Goal: Task Accomplishment & Management: Manage account settings

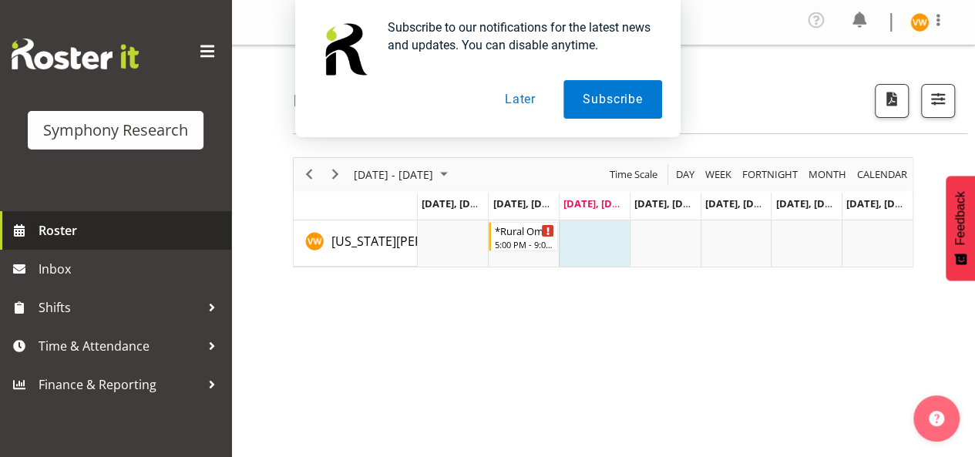
click at [76, 231] on span "Roster" at bounding box center [131, 230] width 185 height 23
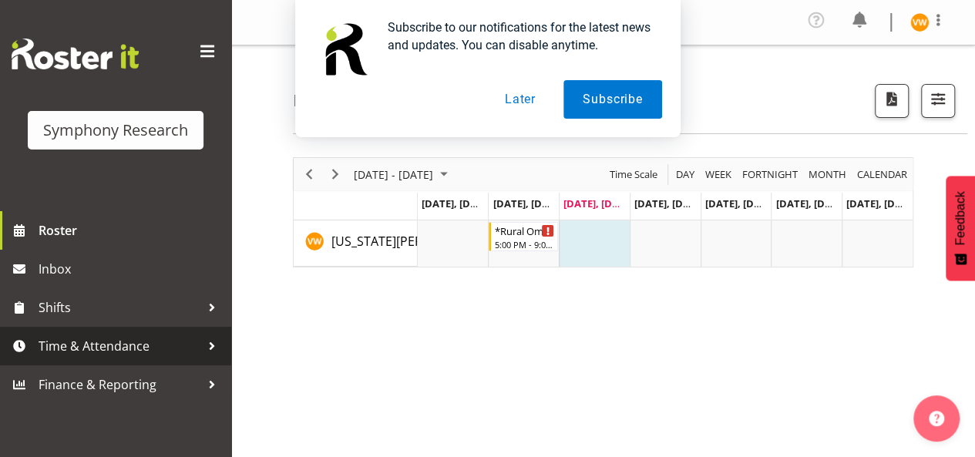
click at [206, 350] on div at bounding box center [211, 345] width 23 height 23
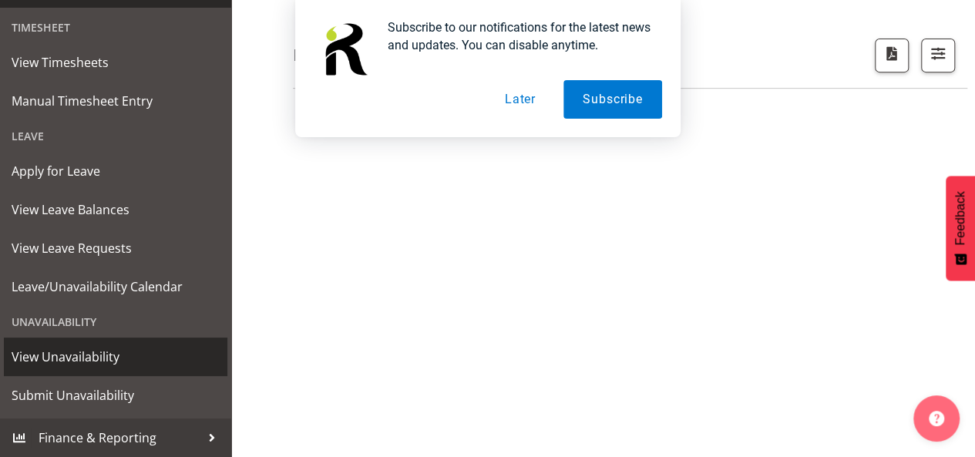
scroll to position [304, 0]
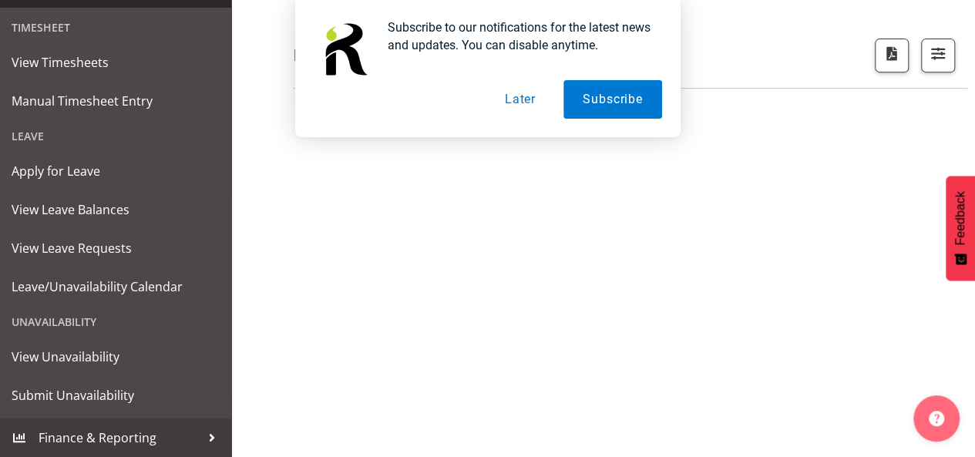
click at [89, 327] on div "Unavailability" at bounding box center [115, 322] width 223 height 32
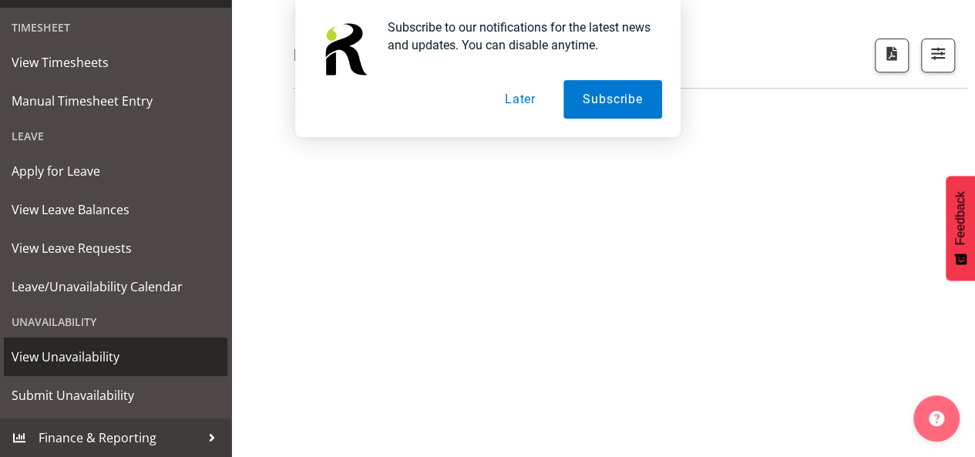
click at [100, 361] on span "View Unavailability" at bounding box center [116, 356] width 208 height 23
click at [106, 361] on span "View Unavailability" at bounding box center [116, 356] width 208 height 23
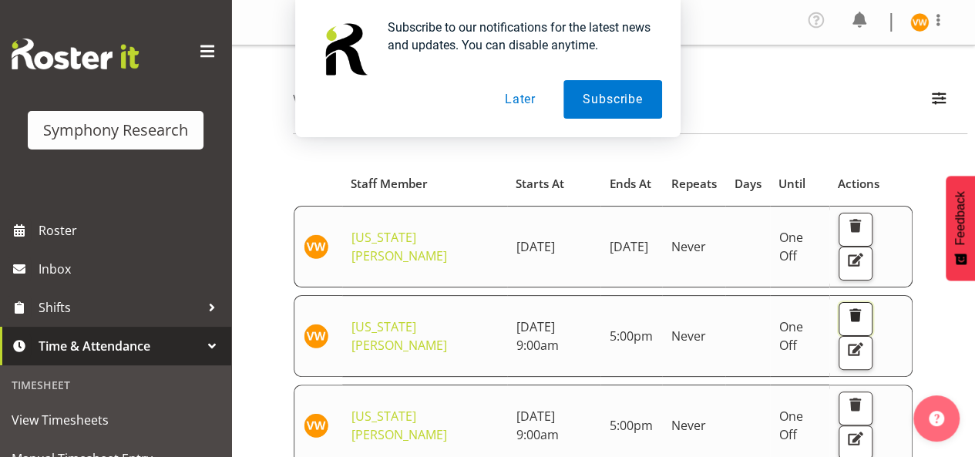
click at [863, 325] on span "button" at bounding box center [854, 315] width 20 height 20
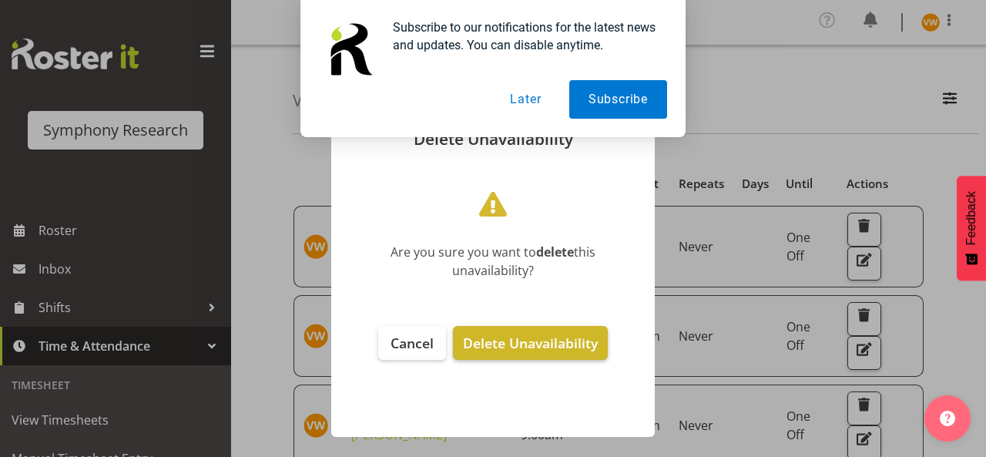
click at [498, 344] on span "Delete Unavailability" at bounding box center [530, 343] width 135 height 18
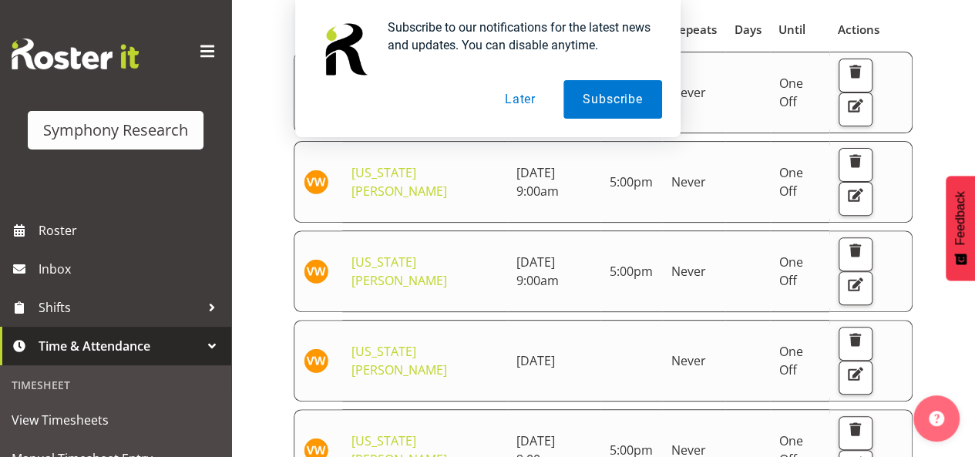
scroll to position [77, 0]
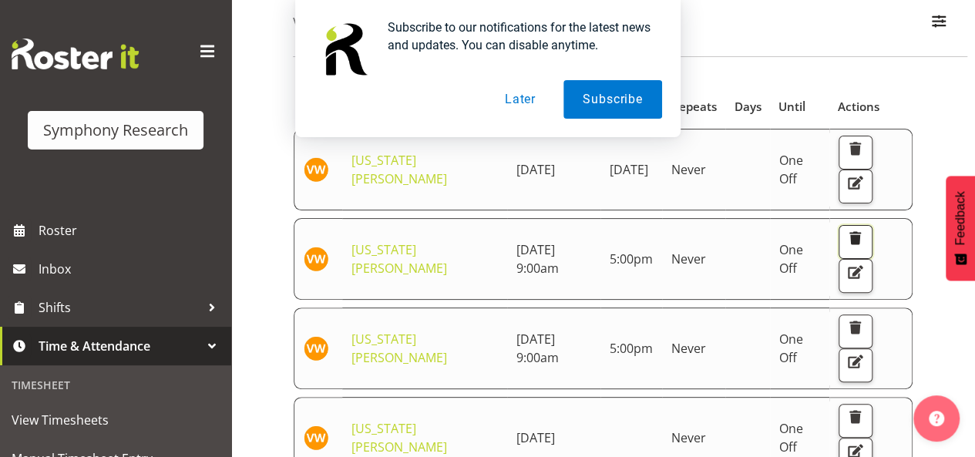
click at [864, 248] on span "button" at bounding box center [854, 238] width 20 height 20
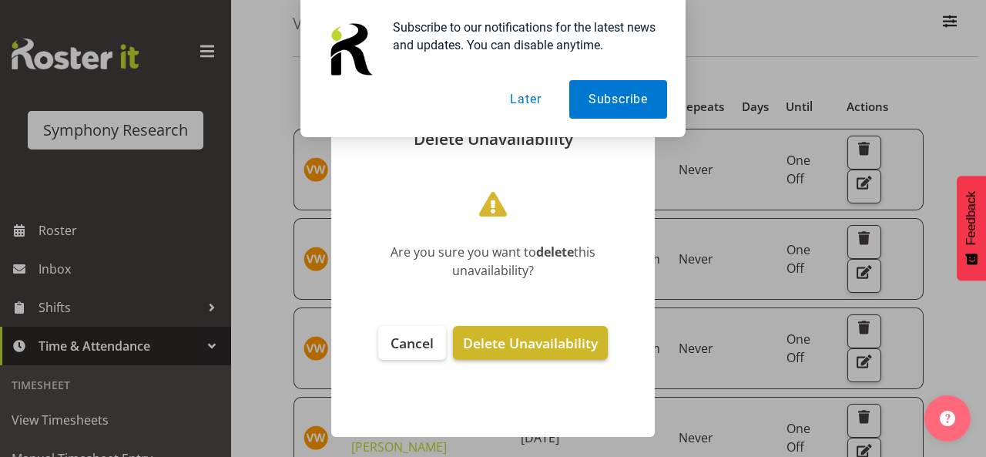
click at [536, 346] on span "Delete Unavailability" at bounding box center [530, 343] width 135 height 18
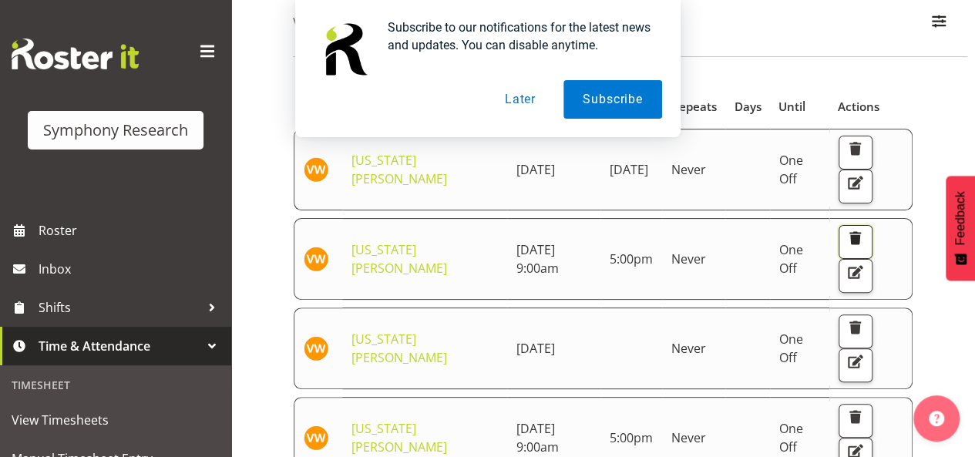
click at [864, 248] on span "button" at bounding box center [854, 238] width 20 height 20
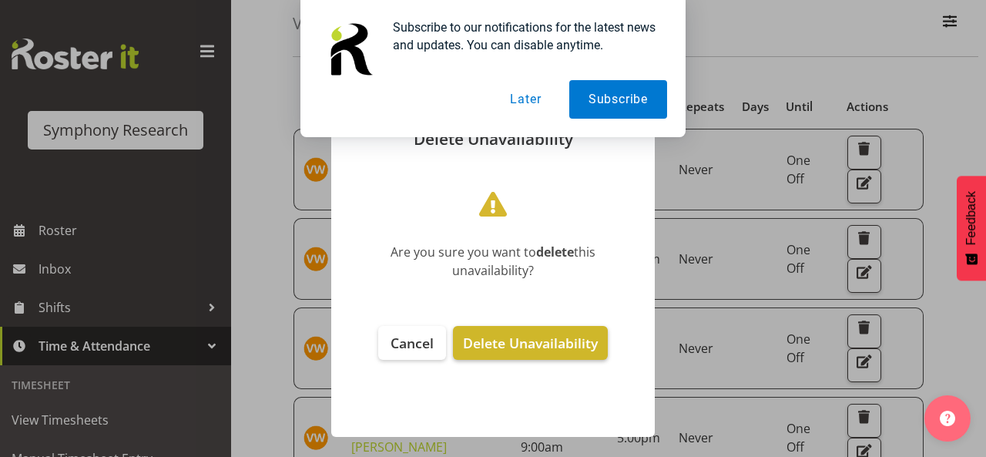
click at [522, 341] on span "Delete Unavailability" at bounding box center [530, 343] width 135 height 18
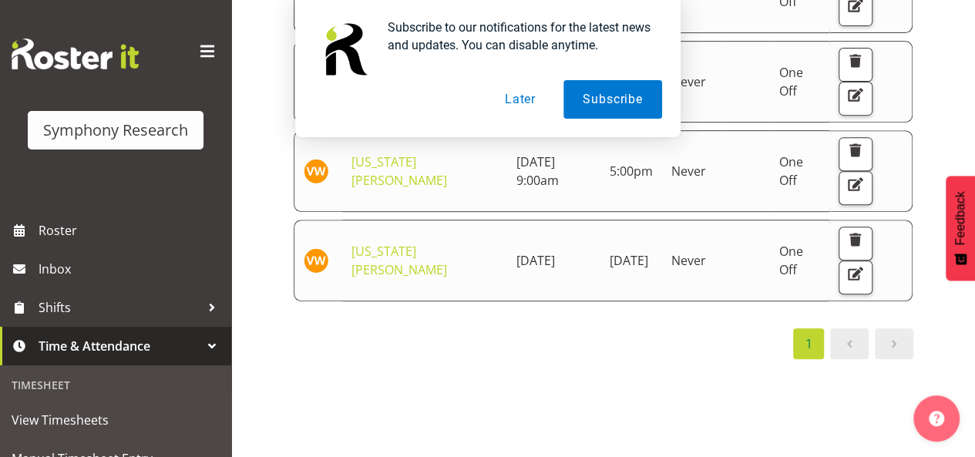
scroll to position [231, 0]
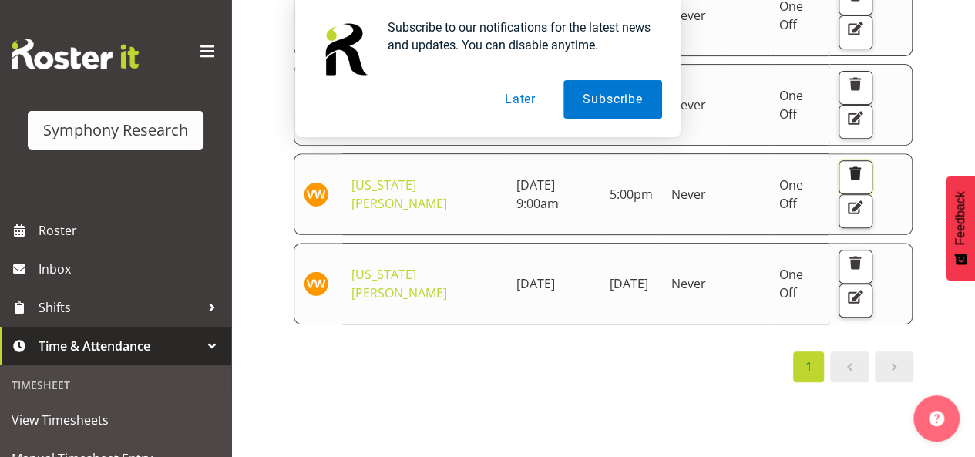
click at [864, 183] on span "button" at bounding box center [854, 173] width 20 height 20
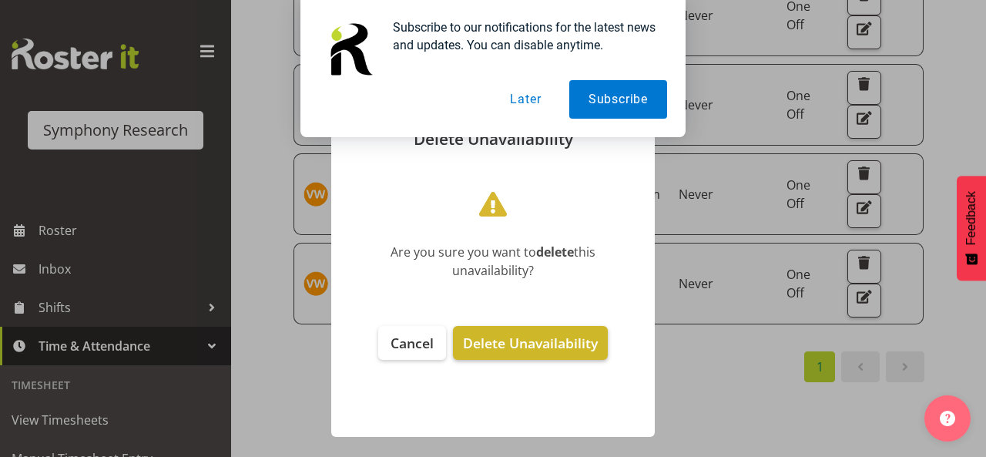
click at [537, 338] on span "Delete Unavailability" at bounding box center [530, 343] width 135 height 18
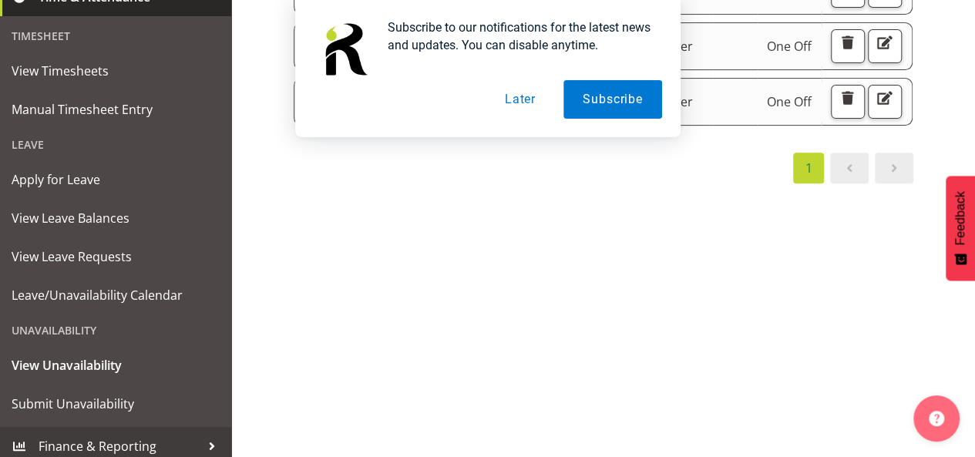
scroll to position [357, 0]
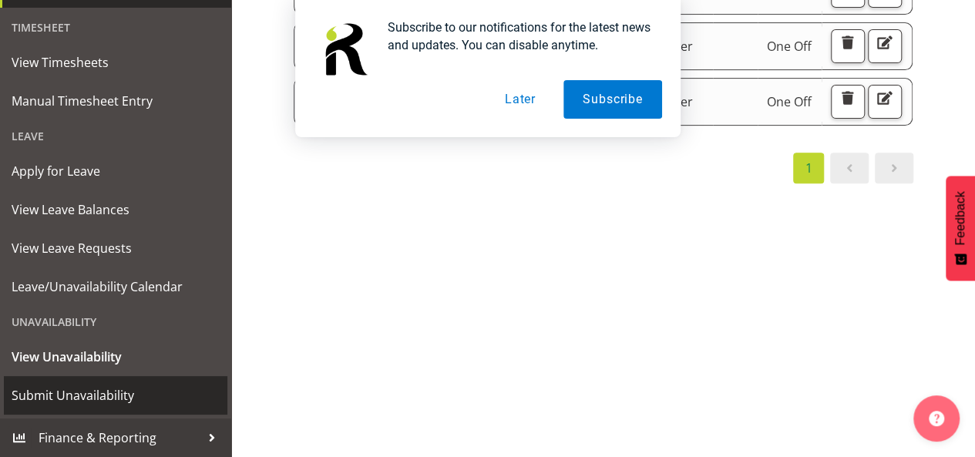
click at [96, 395] on span "Submit Unavailability" at bounding box center [116, 395] width 208 height 23
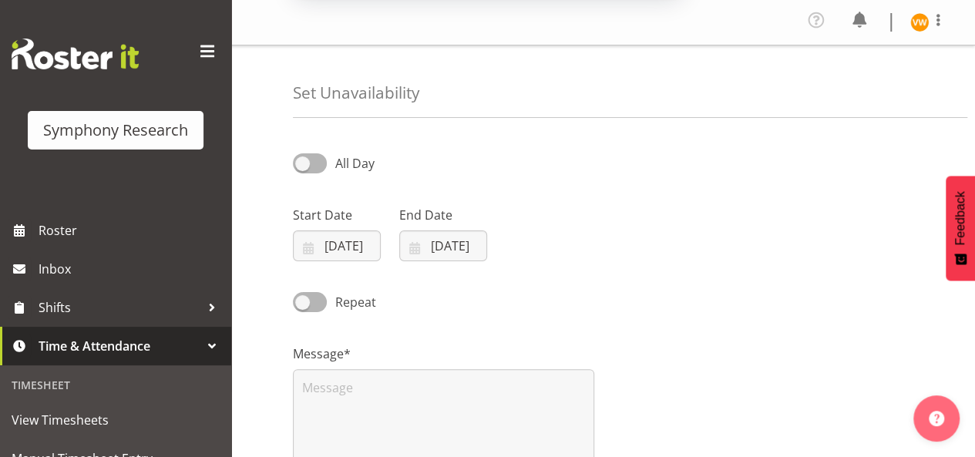
click at [513, 101] on button "Later" at bounding box center [519, 99] width 69 height 39
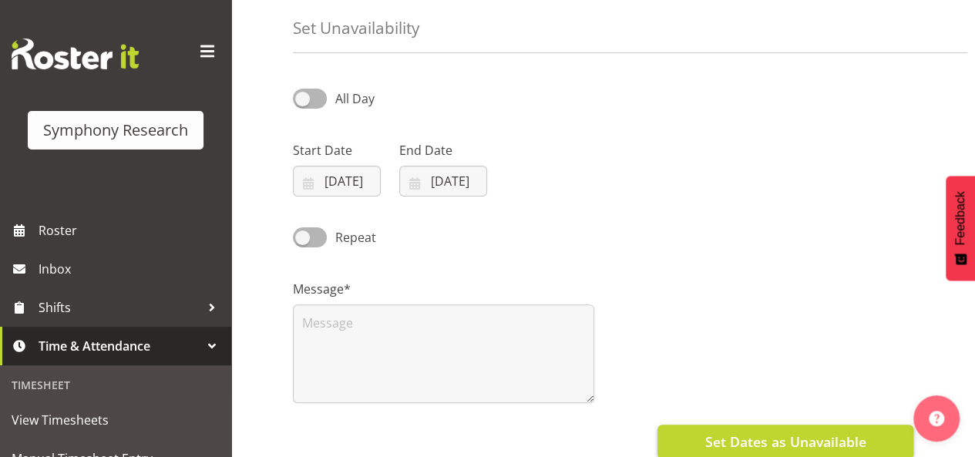
scroll to position [154, 0]
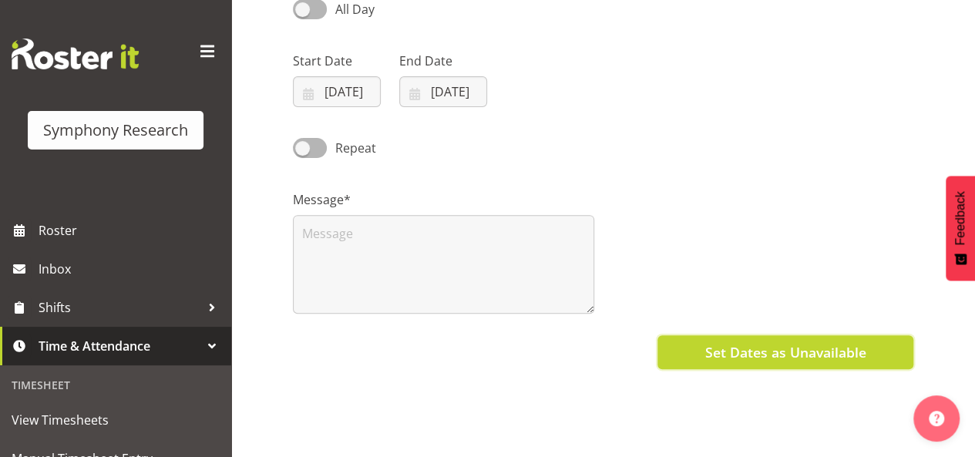
click at [808, 350] on span "Set Dates as Unavailable" at bounding box center [784, 352] width 161 height 20
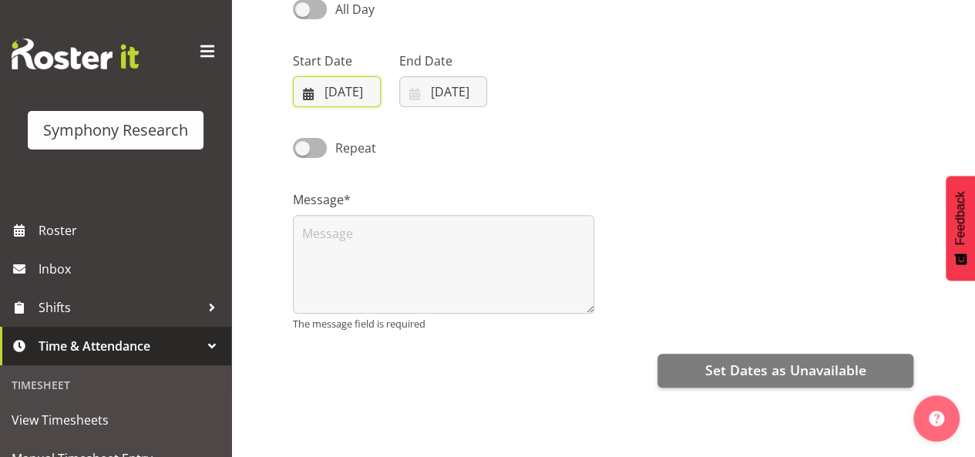
click at [310, 92] on input "[DATE]" at bounding box center [337, 91] width 88 height 31
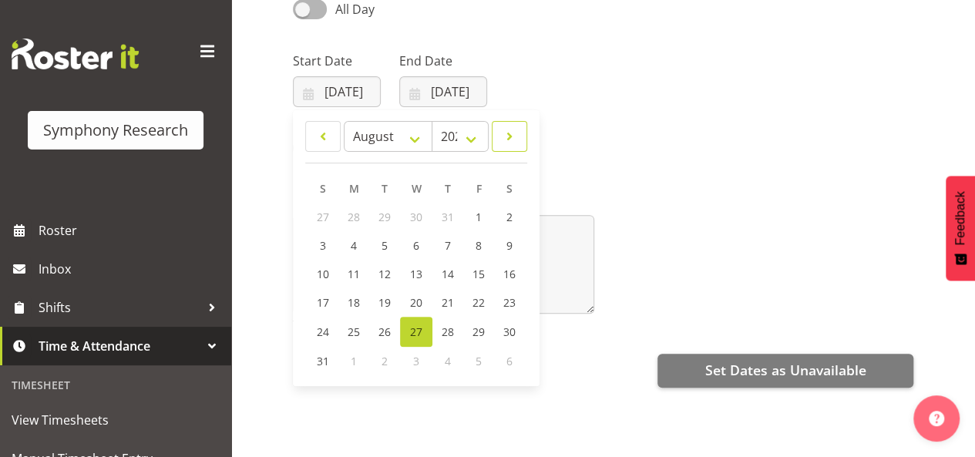
click at [511, 136] on span at bounding box center [509, 136] width 15 height 18
click at [313, 89] on input "27/08/2025" at bounding box center [337, 91] width 88 height 31
click at [326, 137] on span at bounding box center [322, 136] width 15 height 18
click at [508, 136] on span at bounding box center [509, 136] width 15 height 18
select select "8"
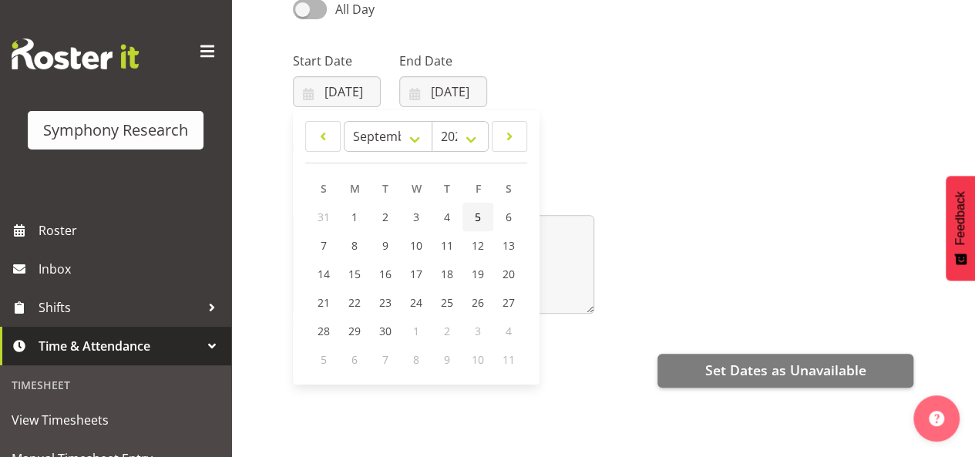
click at [479, 213] on span "5" at bounding box center [478, 217] width 6 height 15
type input "05/09/2025"
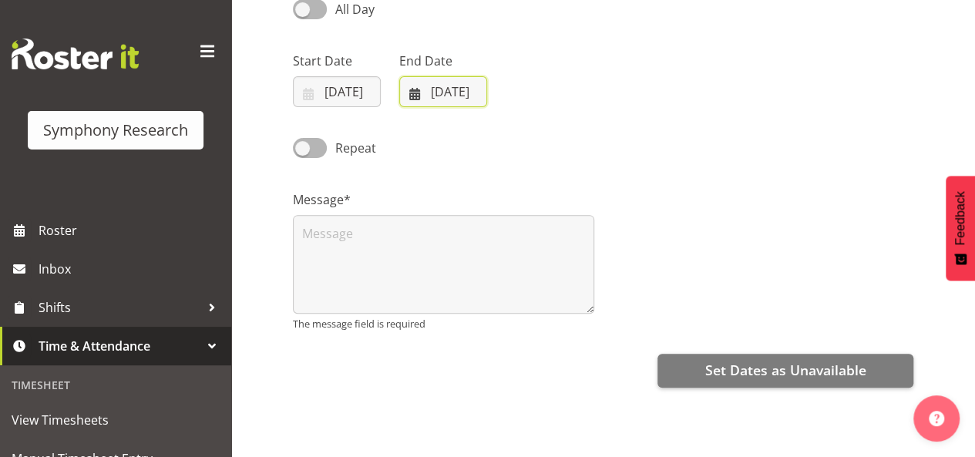
click at [434, 90] on input "27/08/2025" at bounding box center [443, 91] width 88 height 31
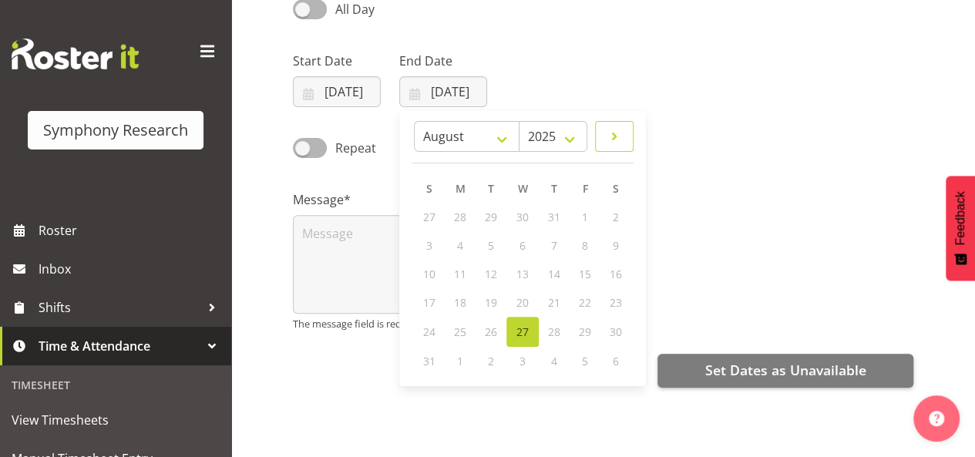
click at [615, 138] on span at bounding box center [614, 136] width 18 height 18
select select "8"
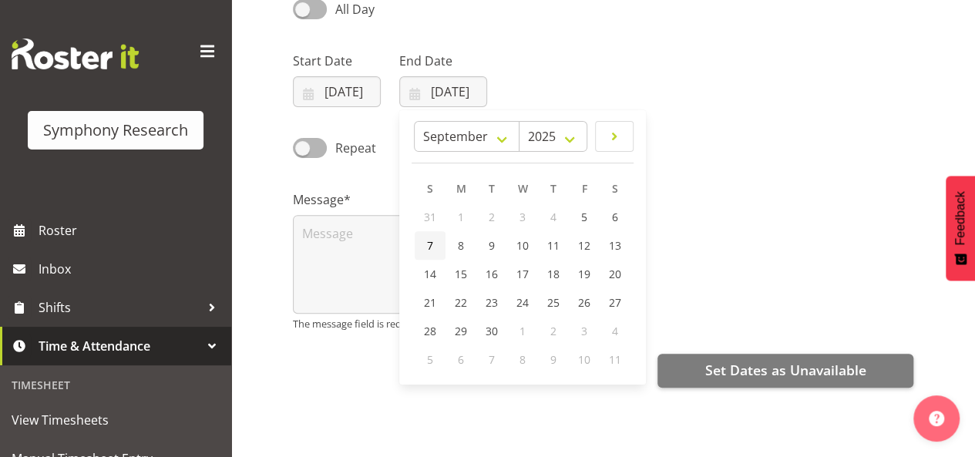
click at [431, 240] on span "7" at bounding box center [430, 245] width 6 height 15
type input "07/09/2025"
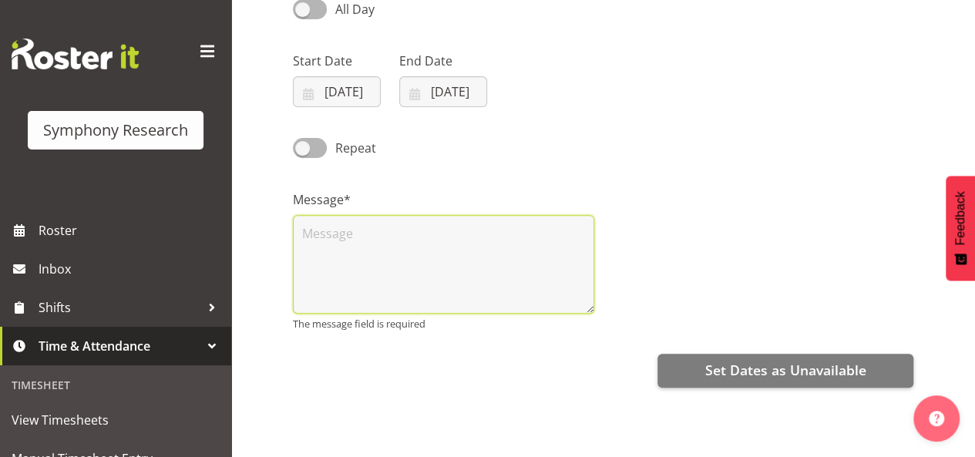
click at [345, 230] on textarea at bounding box center [443, 264] width 301 height 99
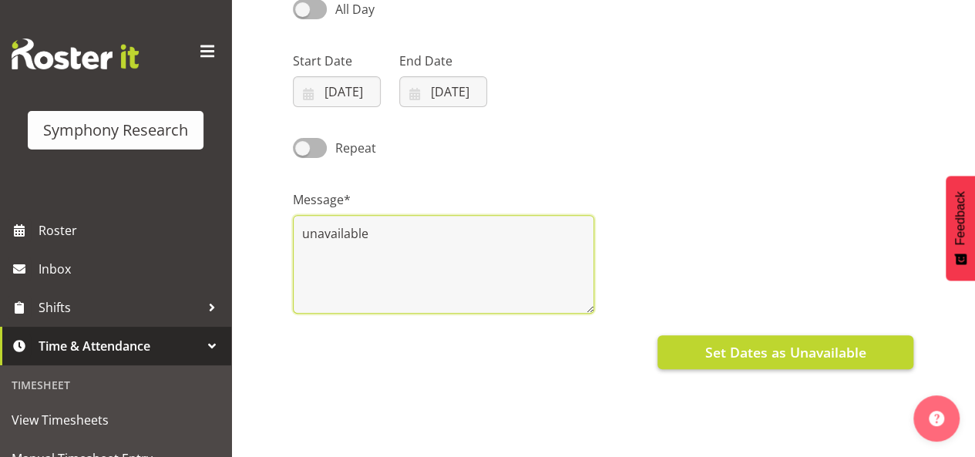
type textarea "unavailable"
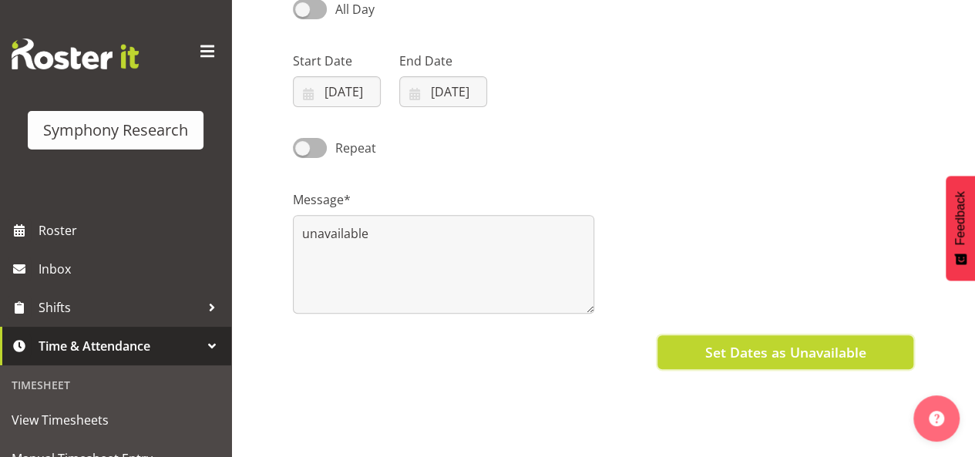
click at [799, 350] on span "Set Dates as Unavailable" at bounding box center [784, 352] width 161 height 20
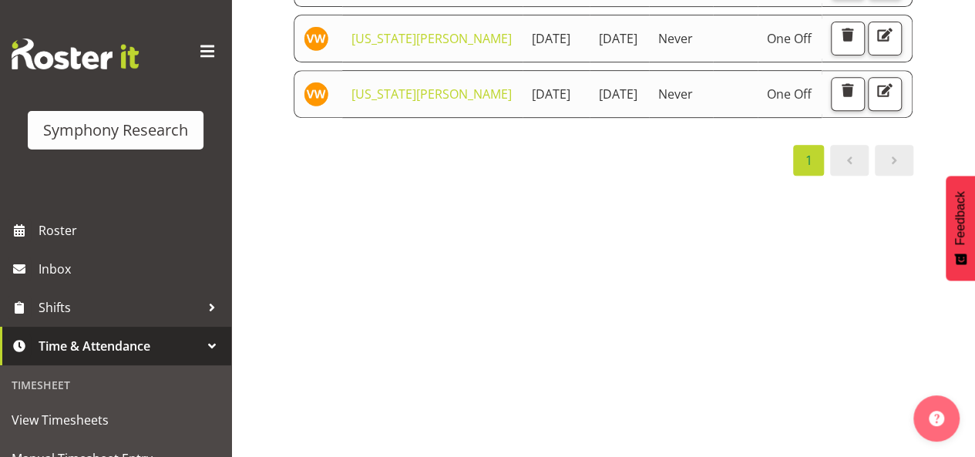
scroll to position [308, 0]
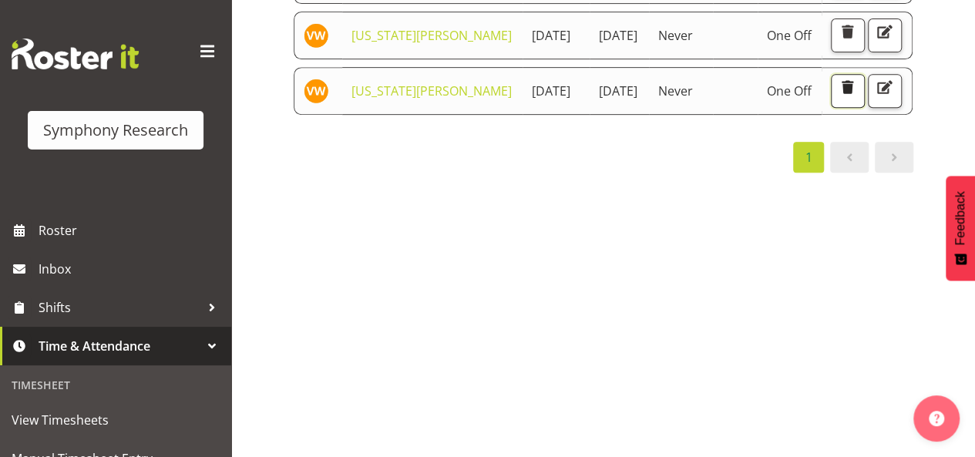
click at [857, 97] on span "button" at bounding box center [847, 87] width 20 height 20
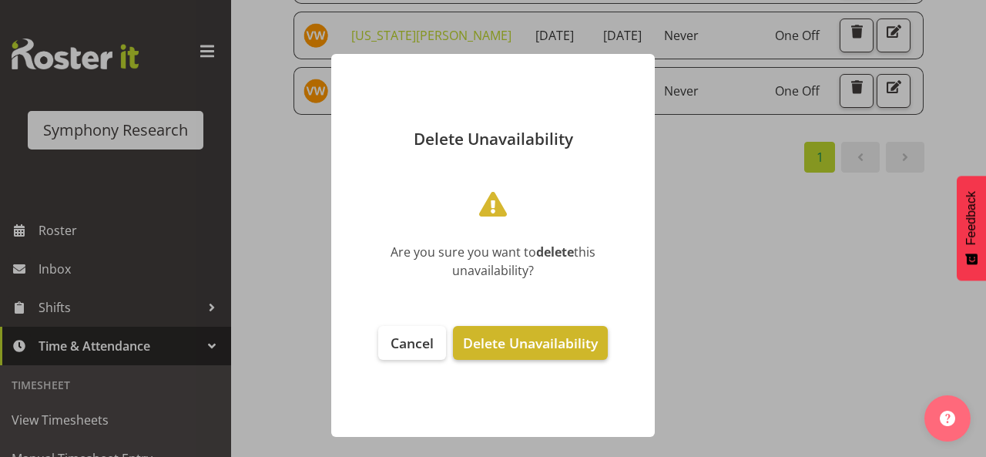
click at [505, 338] on span "Delete Unavailability" at bounding box center [530, 343] width 135 height 18
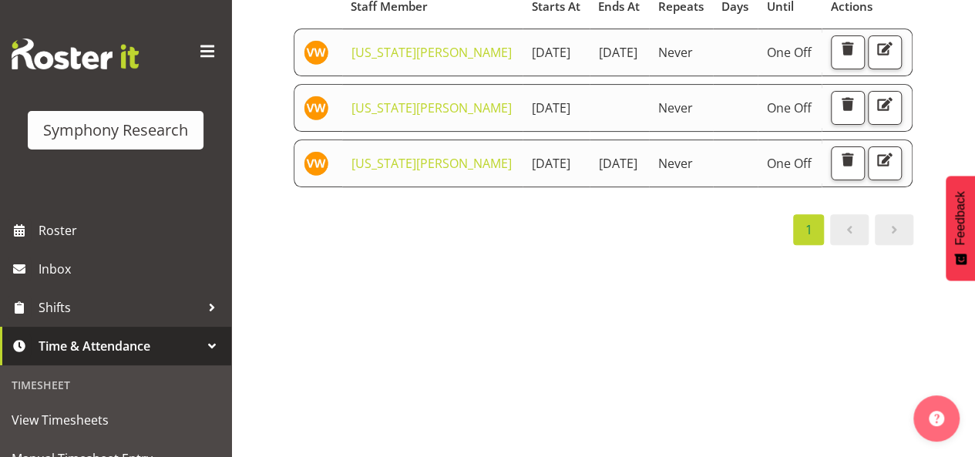
scroll to position [154, 0]
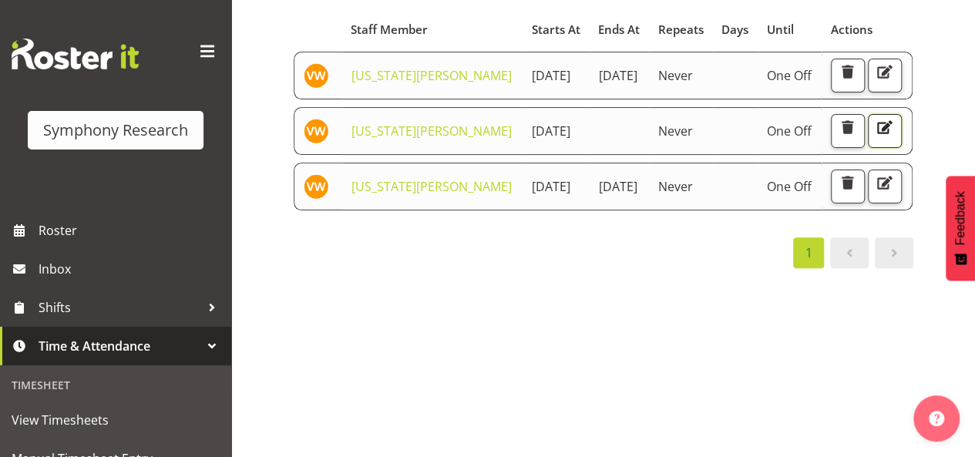
click at [874, 137] on span "button" at bounding box center [884, 127] width 20 height 20
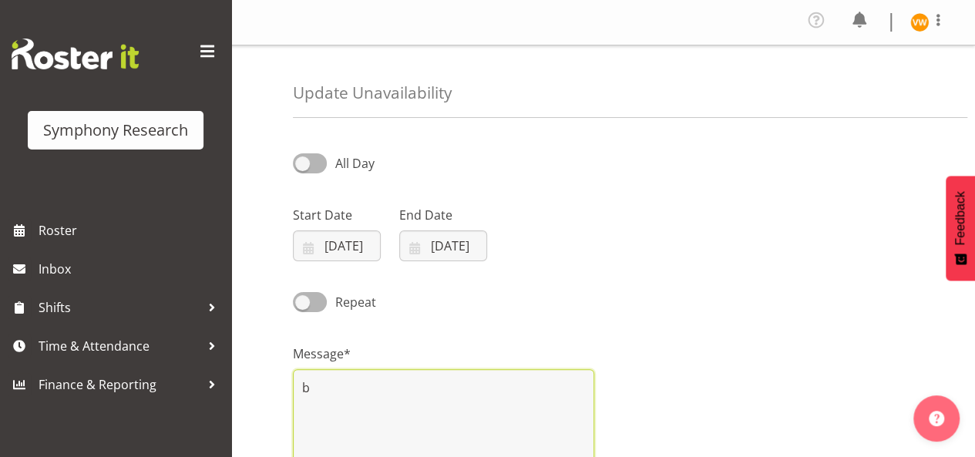
click at [311, 390] on textarea "b" at bounding box center [443, 418] width 301 height 99
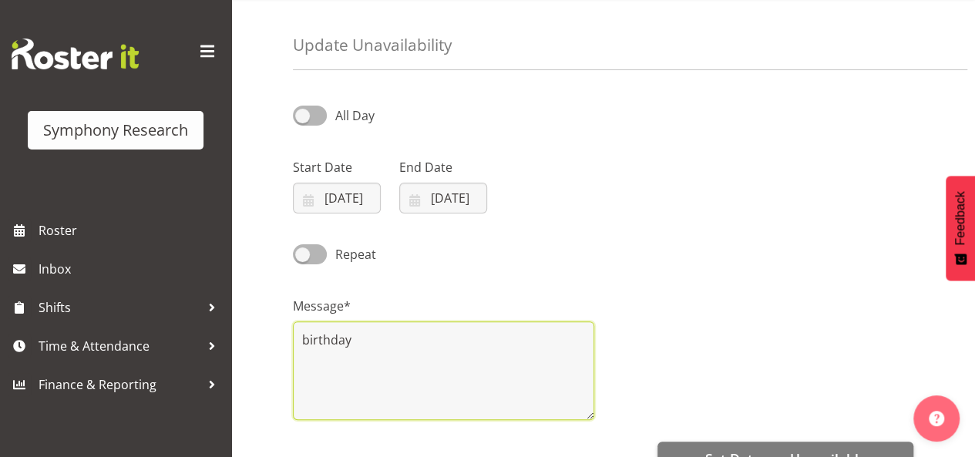
scroll to position [154, 0]
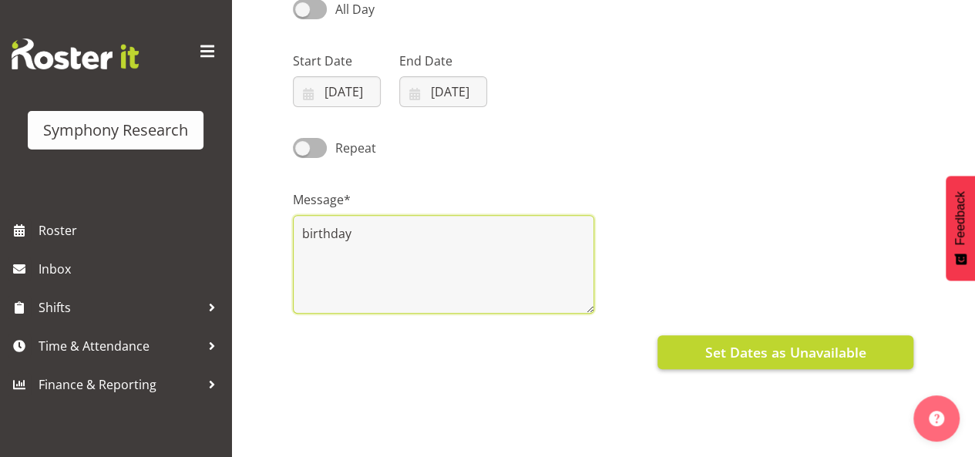
type textarea "birthday"
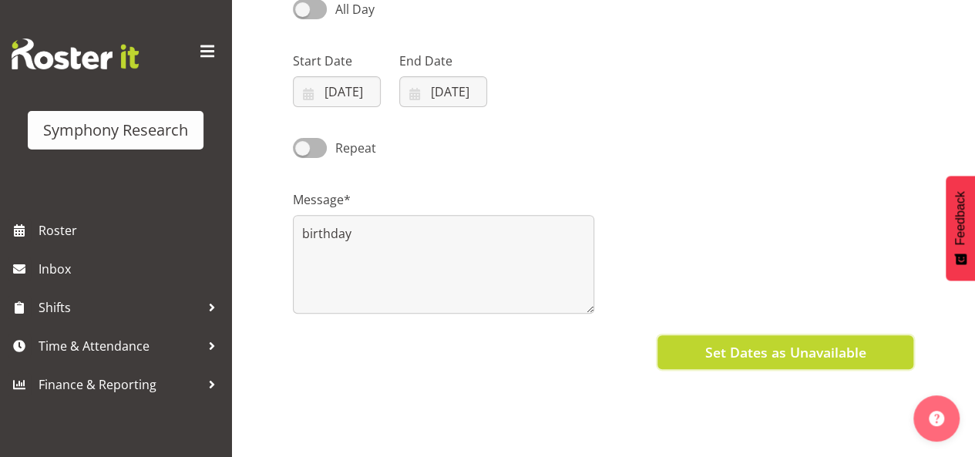
click at [794, 354] on span "Set Dates as Unavailable" at bounding box center [784, 352] width 161 height 20
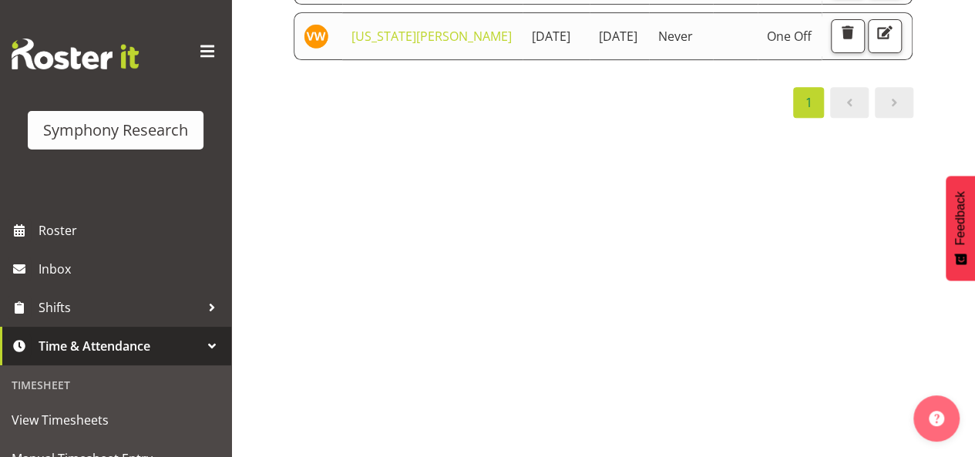
scroll to position [308, 0]
